Goal: Task Accomplishment & Management: Manage account settings

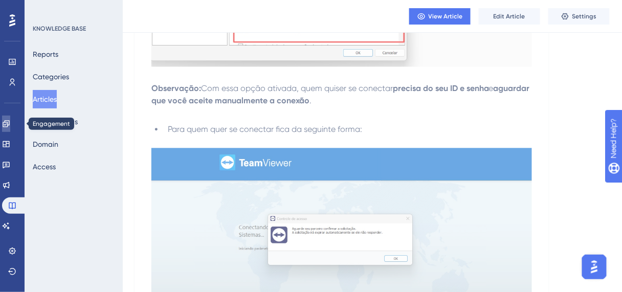
drag, startPoint x: 11, startPoint y: 130, endPoint x: 16, endPoint y: 126, distance: 6.5
click at [10, 129] on link at bounding box center [6, 124] width 8 height 16
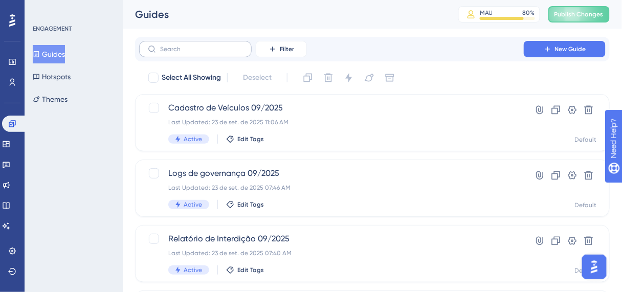
click at [175, 54] on label at bounding box center [195, 49] width 113 height 16
click at [175, 53] on input "text" at bounding box center [201, 49] width 83 height 7
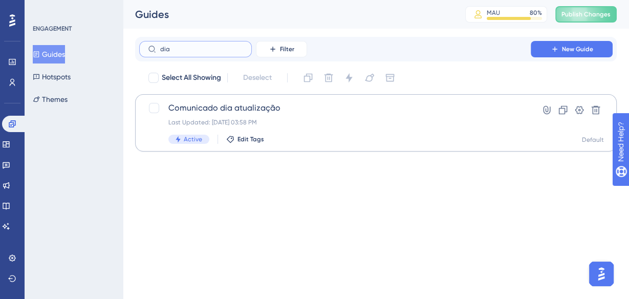
type input "dia"
click at [220, 110] on span "Comunicado dia atualização" at bounding box center [334, 108] width 333 height 12
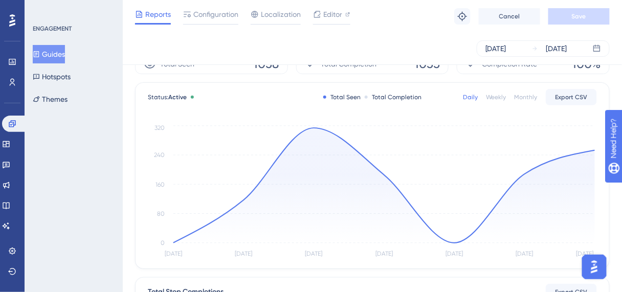
scroll to position [28, 0]
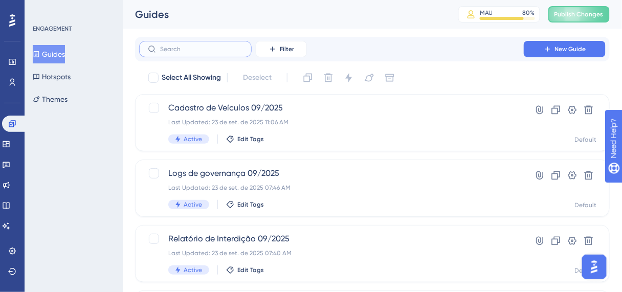
click at [210, 50] on input "text" at bounding box center [201, 49] width 83 height 7
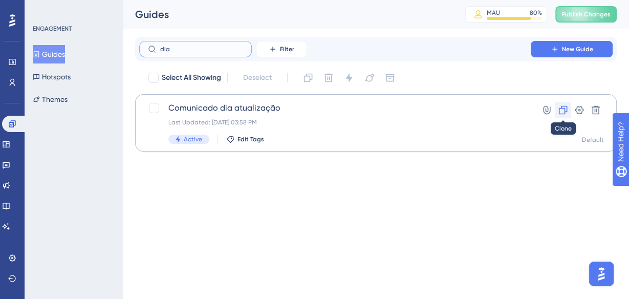
type input "dia"
click at [562, 105] on icon at bounding box center [562, 110] width 10 height 10
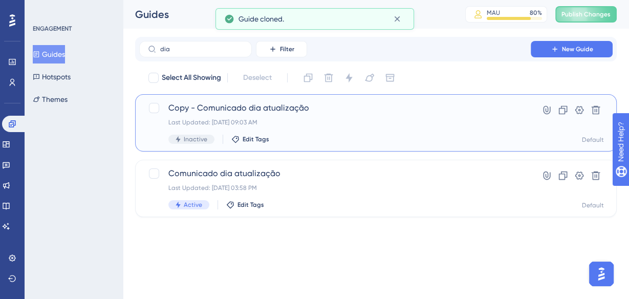
click at [429, 122] on div "Last Updated: [DATE] 09:03 AM" at bounding box center [334, 122] width 333 height 8
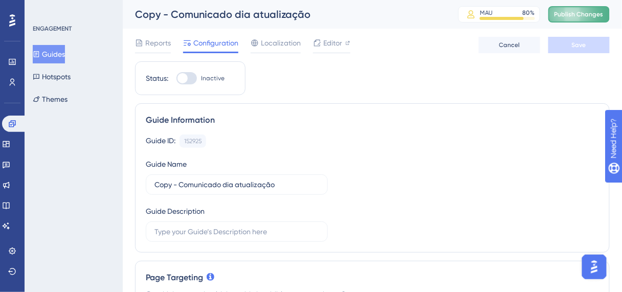
click at [566, 14] on span "Publish Changes" at bounding box center [578, 14] width 49 height 8
click at [325, 45] on span "Editor" at bounding box center [332, 43] width 19 height 12
click at [58, 53] on button "Guides" at bounding box center [49, 54] width 32 height 18
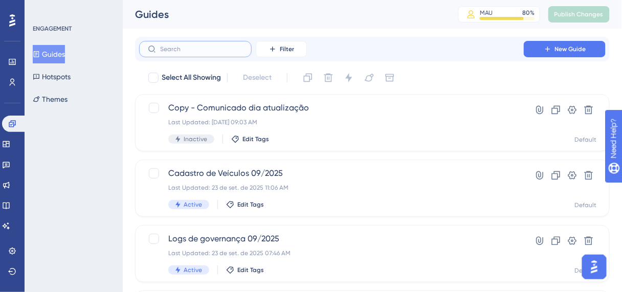
click at [235, 47] on input "text" at bounding box center [201, 49] width 83 height 7
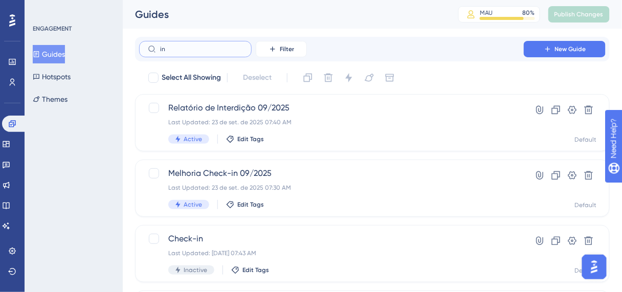
type input "ins"
checkbox input "true"
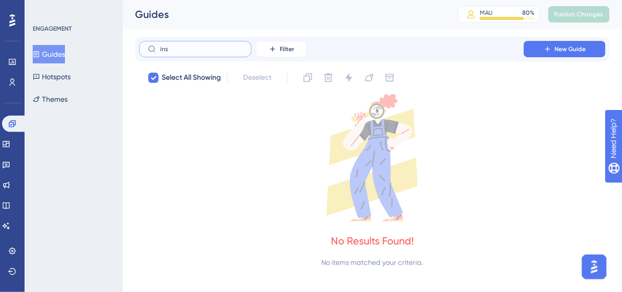
type input "in"
checkbox input "false"
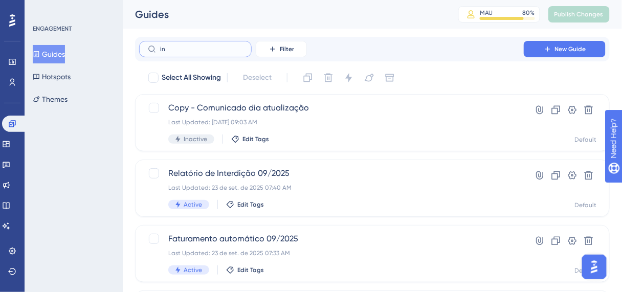
type input "i"
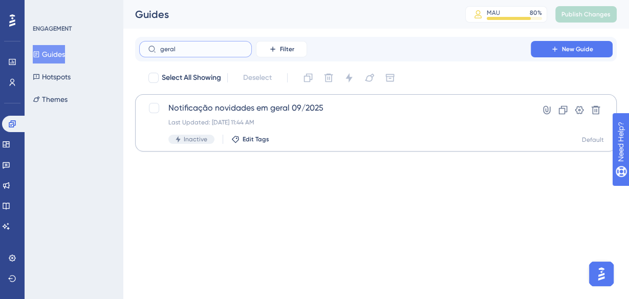
type input "geral"
click at [257, 104] on span "Notificação novidades em geral 09/2025" at bounding box center [334, 108] width 333 height 12
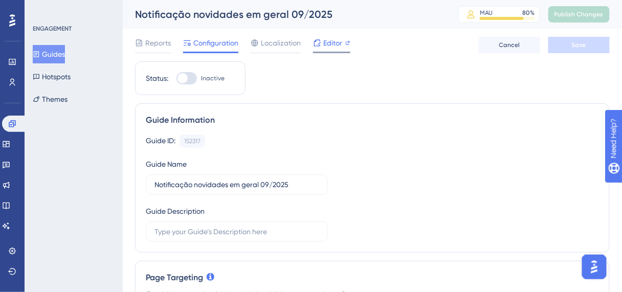
click at [322, 40] on div "Editor" at bounding box center [331, 43] width 37 height 12
click at [53, 58] on button "Guides" at bounding box center [49, 54] width 32 height 18
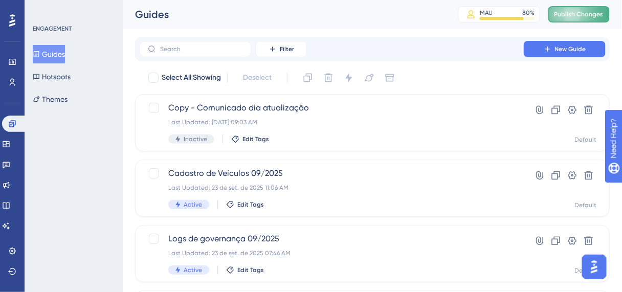
click at [583, 18] on button "Publish Changes" at bounding box center [578, 14] width 61 height 16
click at [216, 53] on label at bounding box center [195, 49] width 113 height 16
click at [216, 53] on input "text" at bounding box center [201, 49] width 83 height 7
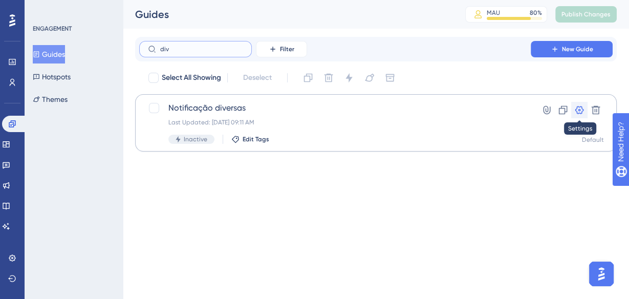
type input "div"
click at [580, 106] on icon at bounding box center [579, 110] width 9 height 8
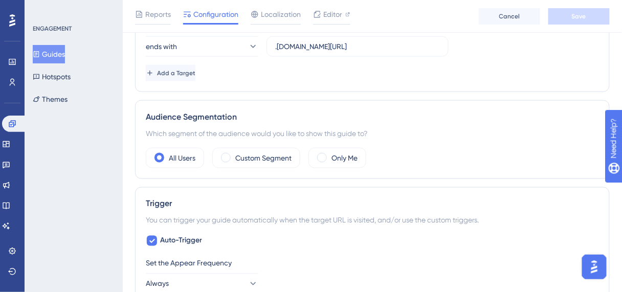
scroll to position [286, 0]
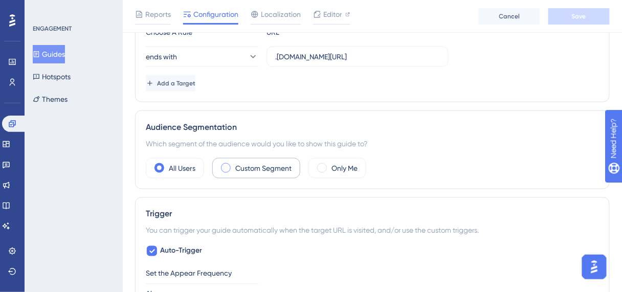
click at [229, 170] on div "Custom Segment" at bounding box center [256, 168] width 88 height 20
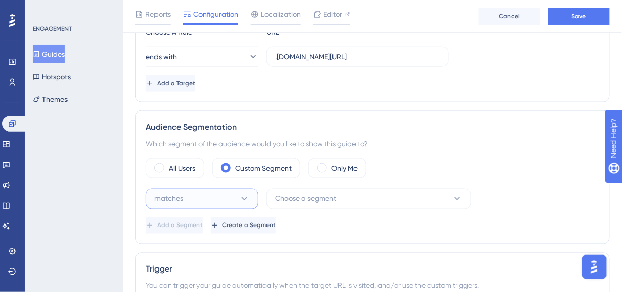
click at [189, 196] on button "matches" at bounding box center [202, 199] width 113 height 20
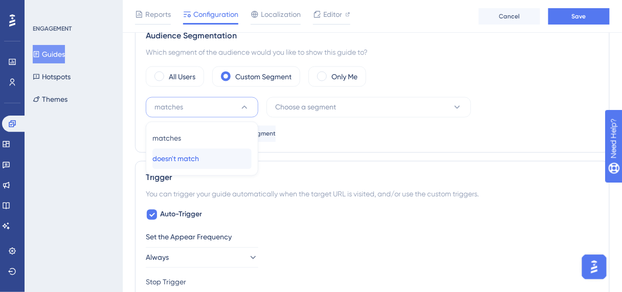
click at [185, 156] on span "doesn't match" at bounding box center [175, 159] width 47 height 12
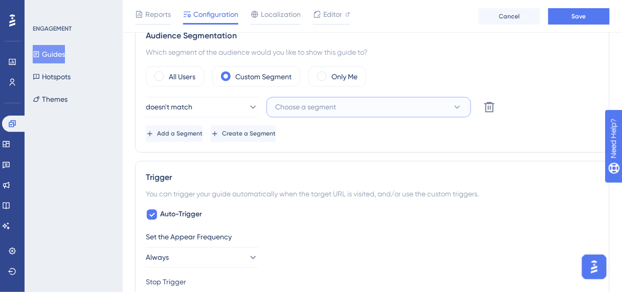
click at [311, 105] on span "Choose a segment" at bounding box center [305, 107] width 61 height 12
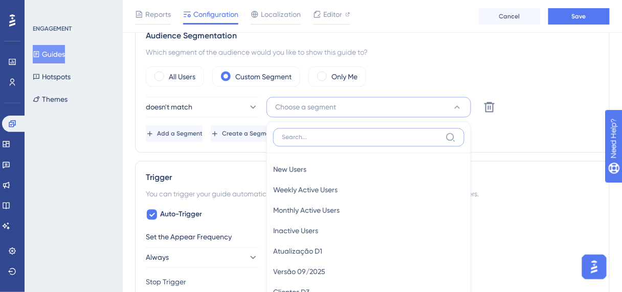
scroll to position [450, 0]
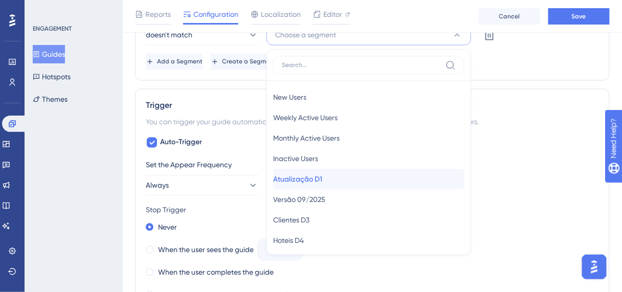
click at [308, 178] on span "Atualização D1" at bounding box center [297, 179] width 49 height 12
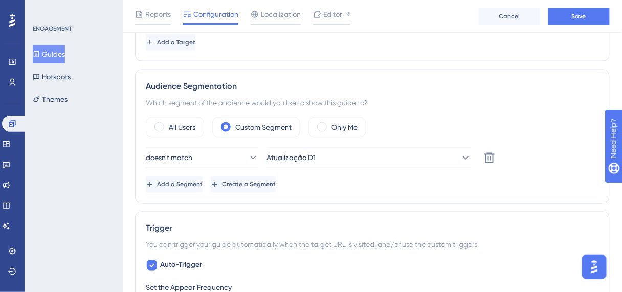
scroll to position [205, 0]
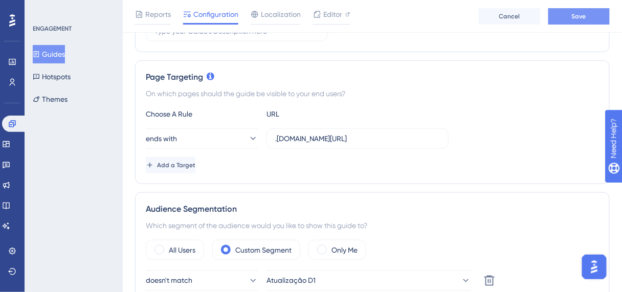
click at [569, 20] on button "Save" at bounding box center [578, 16] width 61 height 16
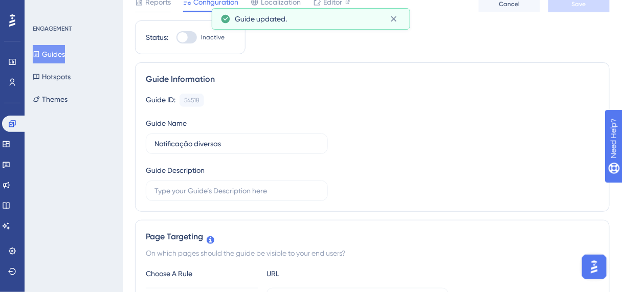
scroll to position [0, 0]
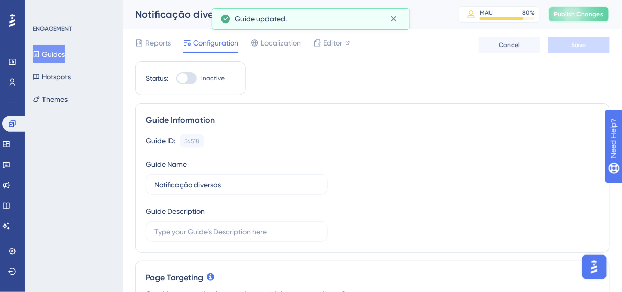
click at [563, 11] on span "Publish Changes" at bounding box center [578, 14] width 49 height 8
click at [183, 74] on div at bounding box center [182, 78] width 10 height 10
click at [176, 78] on input "Inactive" at bounding box center [176, 78] width 1 height 1
checkbox input "true"
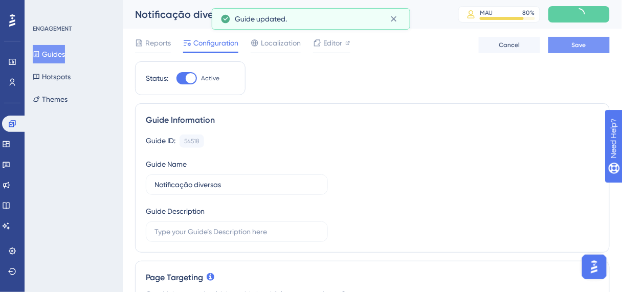
click at [582, 48] on span "Save" at bounding box center [579, 45] width 14 height 8
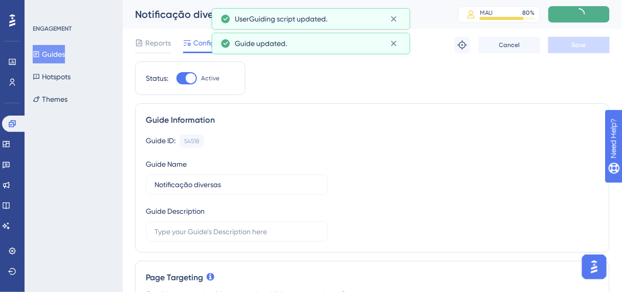
click at [557, 10] on button at bounding box center [578, 14] width 61 height 16
click at [562, 24] on div "Notificação diversas MAU 80 % Click to see add-on and upgrade options Publish C…" at bounding box center [372, 14] width 499 height 29
click at [561, 17] on button "Publish Changes" at bounding box center [578, 14] width 61 height 16
